Goal: Communication & Community: Connect with others

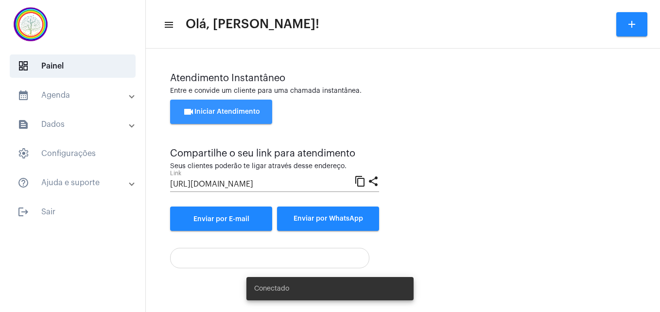
click at [239, 110] on span "videocam Iniciar Atendimento" at bounding box center [221, 111] width 77 height 7
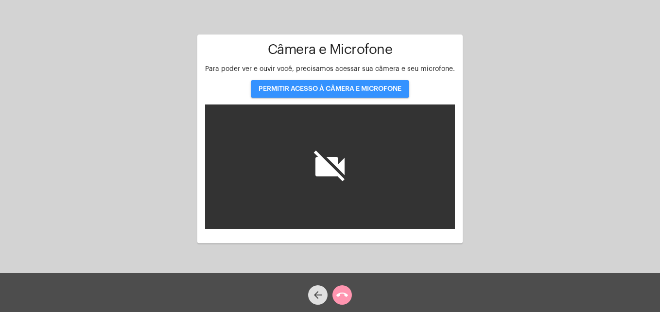
click at [326, 89] on span "PERMITIR ACESSO À CÂMERA E MICROFONE" at bounding box center [330, 89] width 143 height 7
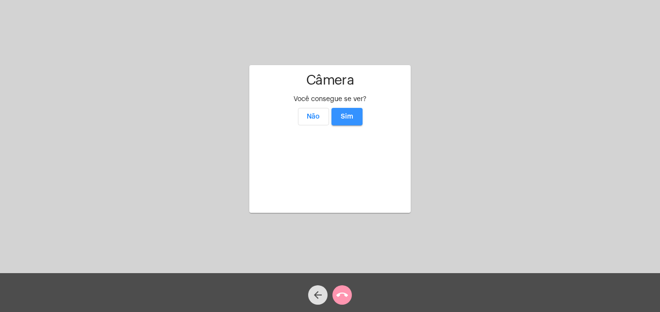
click at [344, 113] on span "Sim" at bounding box center [347, 116] width 13 height 7
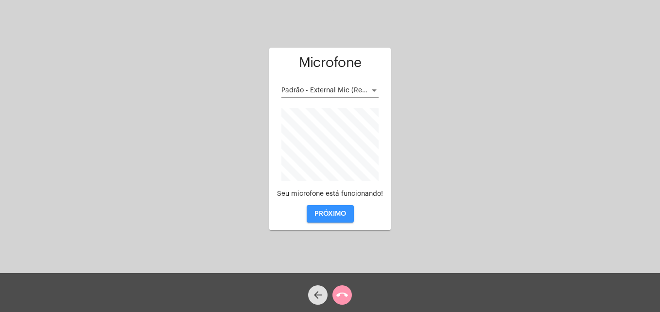
click at [322, 214] on span "PRÓXIMO" at bounding box center [331, 214] width 32 height 7
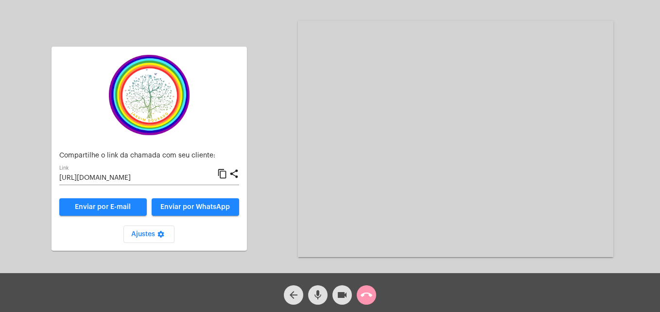
click at [226, 176] on mat-icon "content_copy" at bounding box center [222, 174] width 10 height 12
click at [199, 208] on span "Enviar por WhatsApp" at bounding box center [196, 207] width 70 height 7
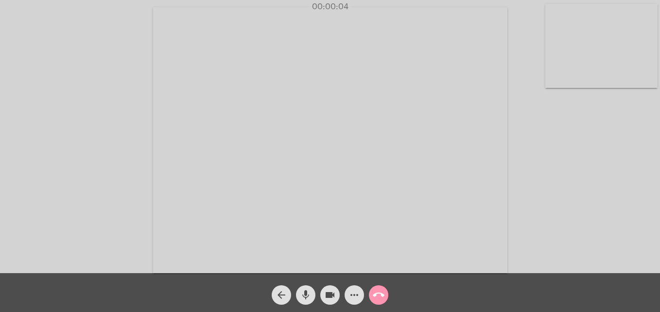
click at [563, 83] on video at bounding box center [602, 46] width 112 height 84
click at [286, 242] on video at bounding box center [418, 139] width 355 height 266
